Goal: Task Accomplishment & Management: Manage account settings

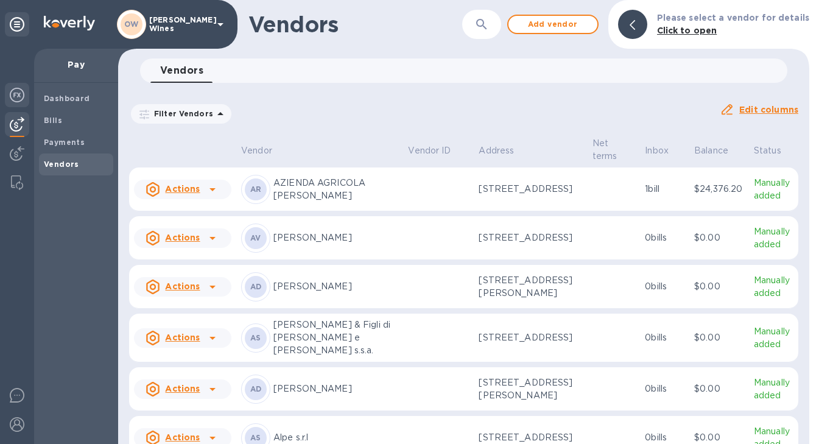
click at [19, 99] on img at bounding box center [17, 95] width 15 height 15
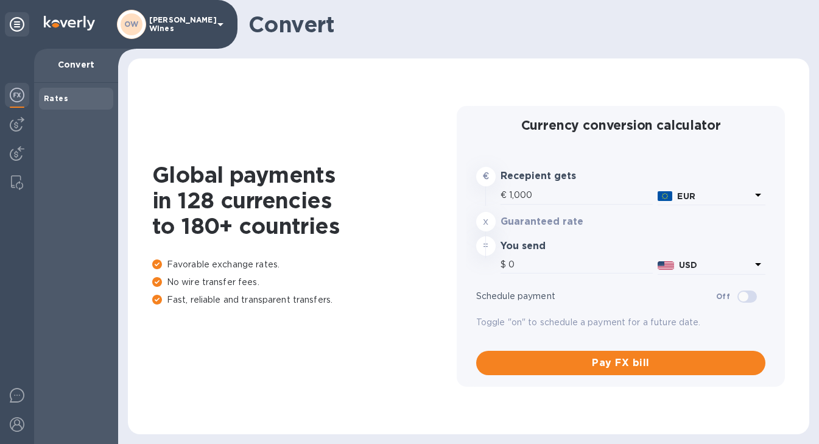
type input "1,167.6"
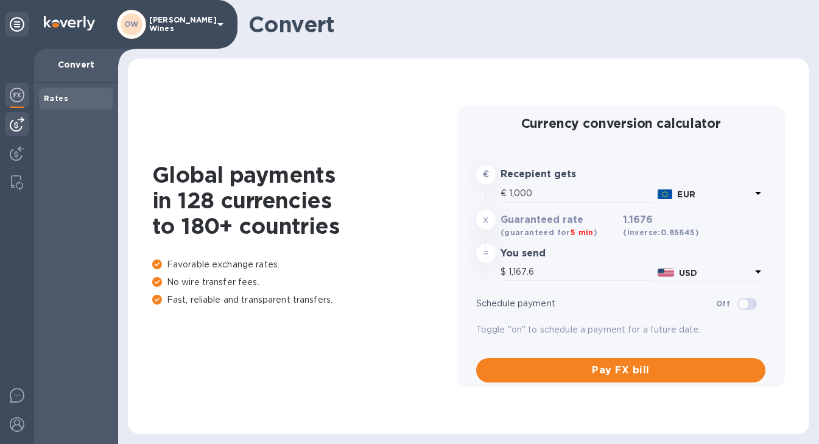
click at [22, 123] on img at bounding box center [17, 124] width 15 height 15
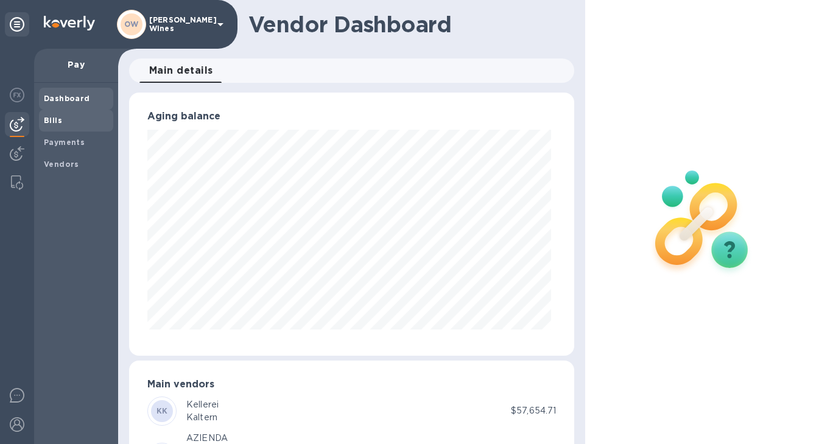
click at [60, 117] on b "Bills" at bounding box center [53, 120] width 18 height 9
